Goal: Register for event/course

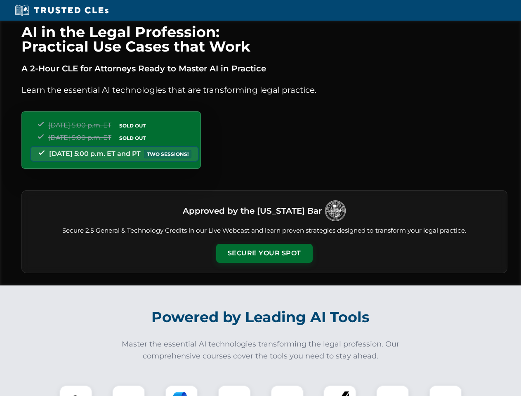
click at [264, 253] on button "Secure Your Spot" at bounding box center [264, 253] width 96 height 19
click at [76, 390] on img at bounding box center [76, 401] width 24 height 24
